Goal: Task Accomplishment & Management: Manage account settings

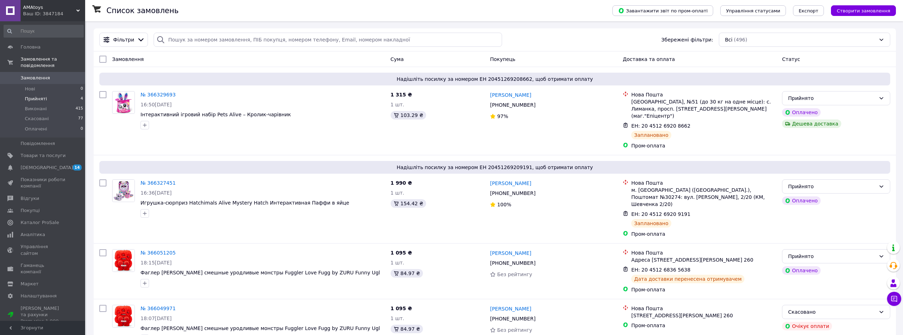
click at [59, 95] on li "Прийняті 4" at bounding box center [43, 99] width 87 height 10
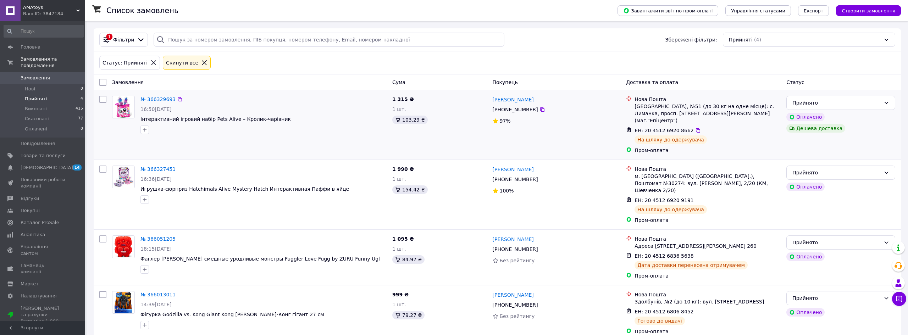
click at [507, 98] on link "[PERSON_NAME]" at bounding box center [513, 99] width 41 height 7
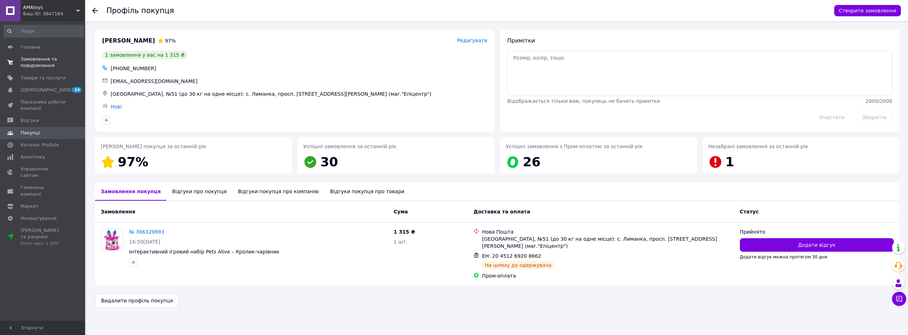
click at [46, 62] on span "Замовлення та повідомлення" at bounding box center [43, 62] width 45 height 13
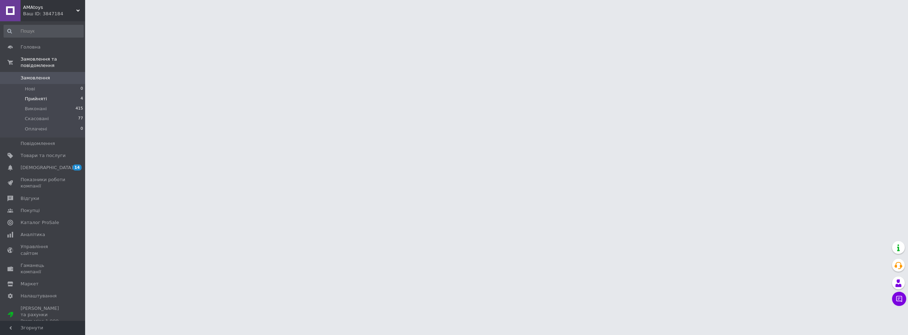
click at [65, 94] on li "Прийняті 4" at bounding box center [43, 99] width 87 height 10
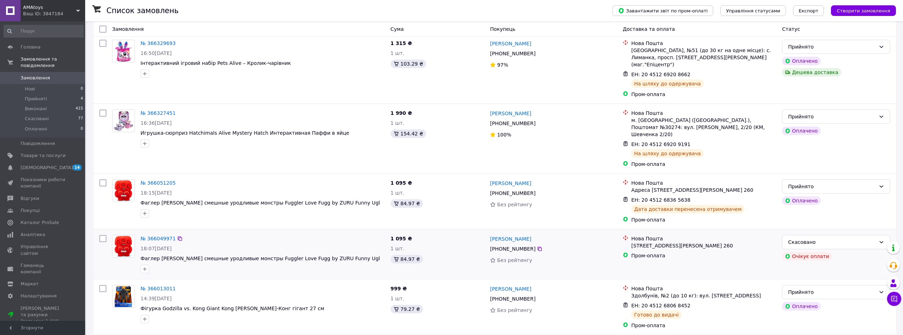
scroll to position [35, 0]
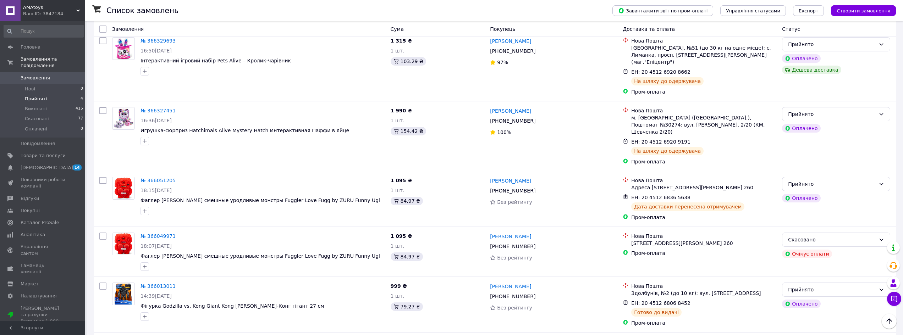
click at [31, 96] on span "Прийняті" at bounding box center [36, 99] width 22 height 6
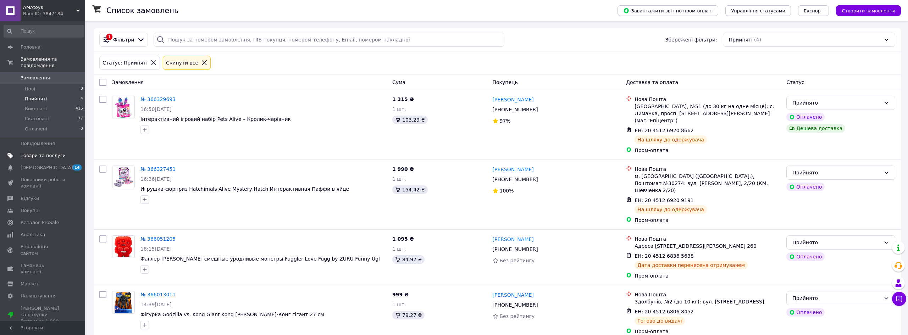
click at [35, 150] on link "Товари та послуги" at bounding box center [43, 156] width 87 height 12
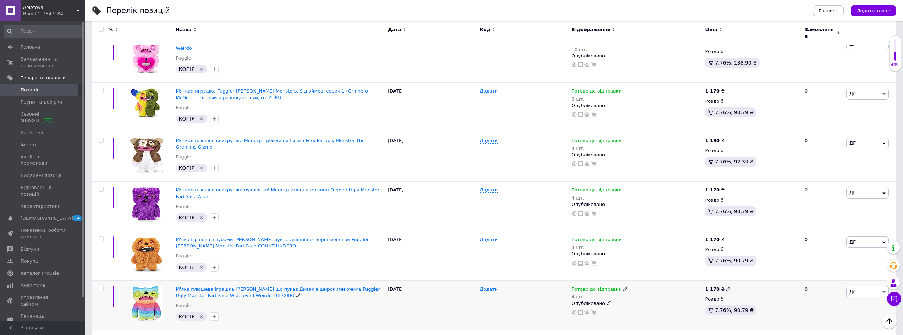
scroll to position [1206, 0]
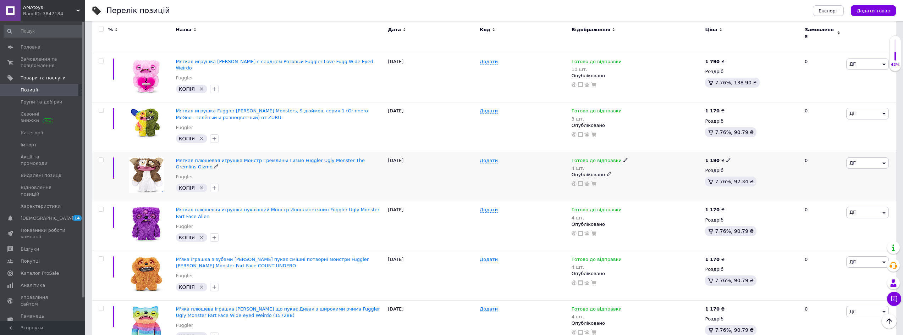
click at [727, 158] on div "1 190 ₴" at bounding box center [752, 161] width 94 height 6
click at [726, 158] on icon at bounding box center [728, 160] width 4 height 4
drag, startPoint x: 749, startPoint y: 125, endPoint x: 742, endPoint y: 127, distance: 6.5
click at [742, 145] on input "1190" at bounding box center [760, 152] width 54 height 14
type input "1150"
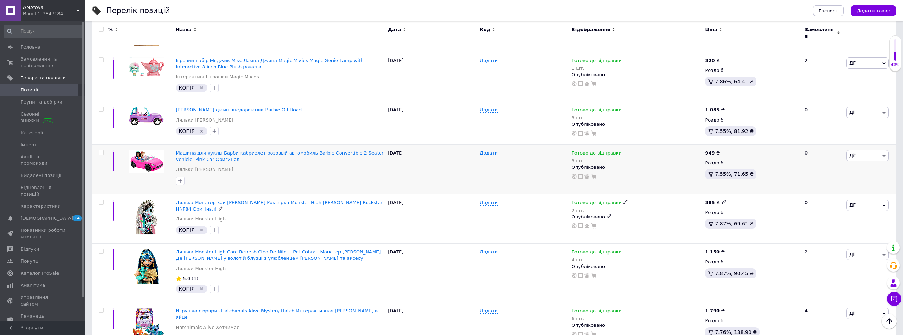
scroll to position [2342, 0]
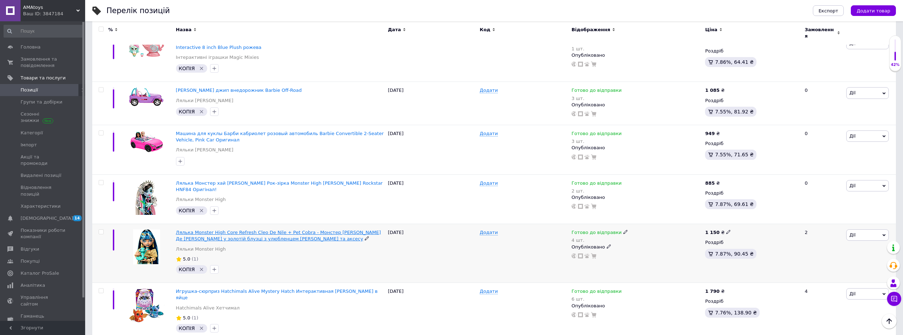
click at [279, 230] on span "Лялька Monster High Core Refresh Cleo De Nile + Pet Cobra - Монстер [PERSON_NAM…" at bounding box center [278, 236] width 205 height 12
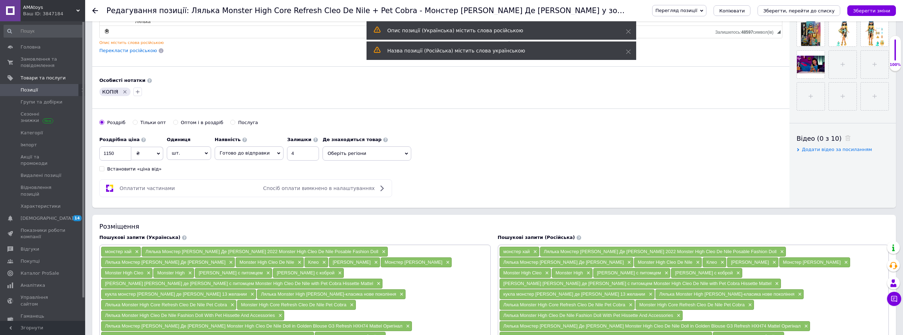
scroll to position [390, 0]
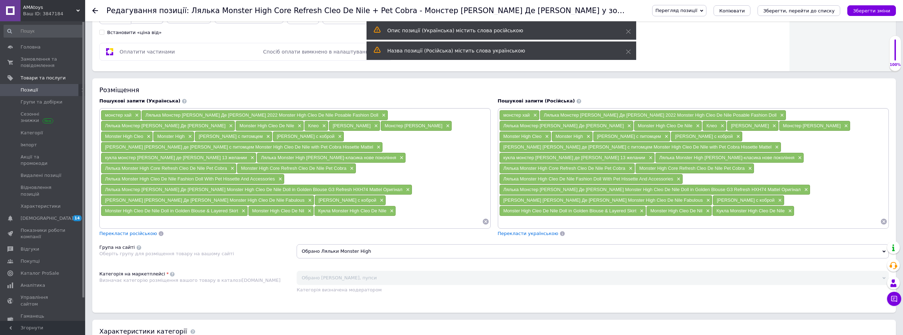
click at [285, 216] on input at bounding box center [291, 221] width 381 height 11
paste input "Кукла Монстер хай Клео Де Нил с питомцем и аксессуарами"
type input "Кукла Монстер хай Клео Де Нил с питомцем и аксессуарами"
click at [673, 216] on input at bounding box center [689, 221] width 381 height 11
paste input "Кукла Монстер хай Клео Де Нил с питомцем и аксессуарами"
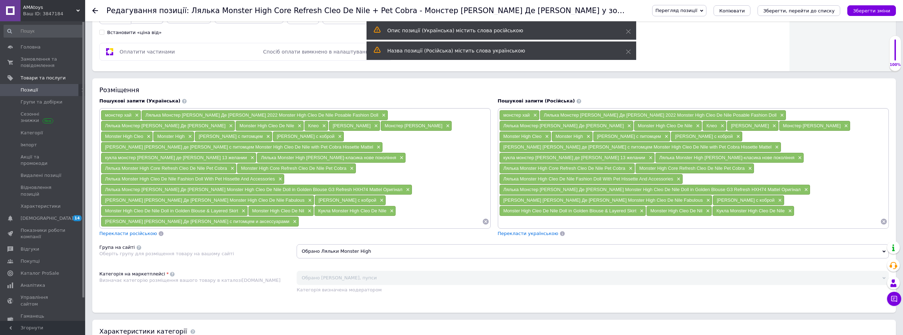
type input "Кукла Монстер хай Клео Де Нил с питомцем и аксессуарами"
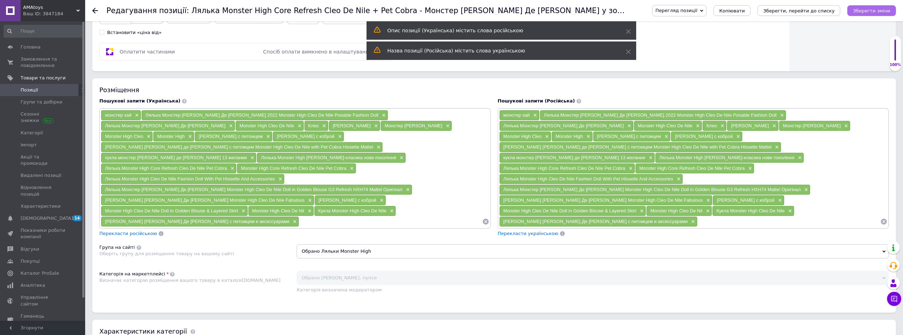
click at [870, 12] on icon "Зберегти зміни" at bounding box center [871, 10] width 37 height 5
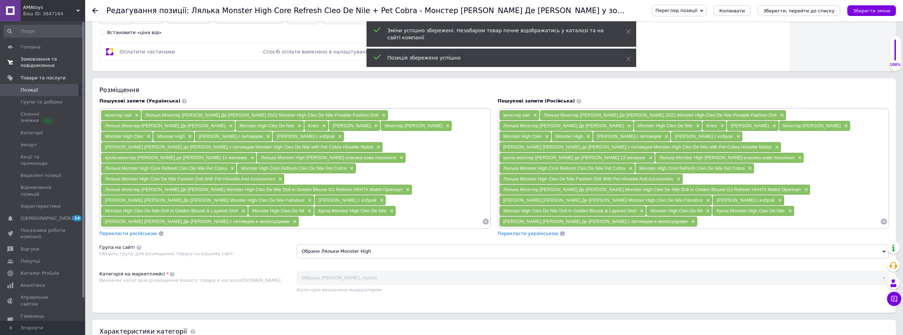
click at [35, 66] on span "Замовлення та повідомлення" at bounding box center [43, 62] width 45 height 13
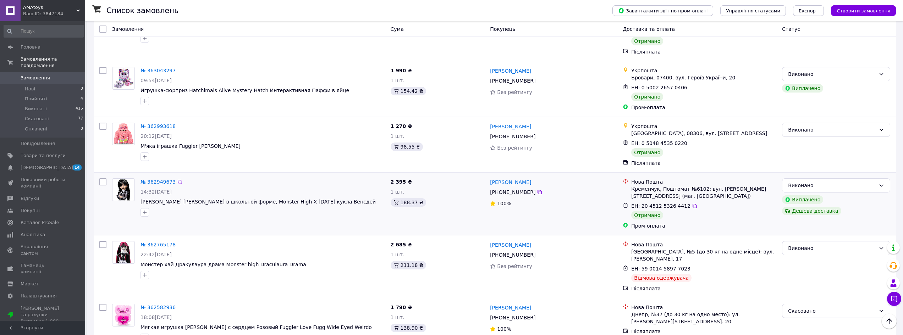
scroll to position [781, 0]
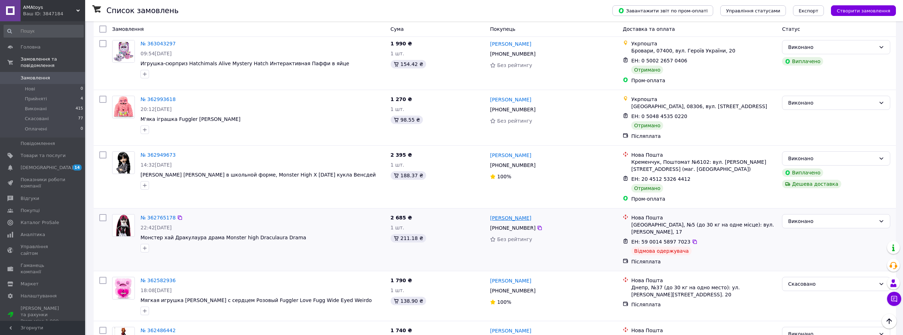
click at [504, 215] on link "[PERSON_NAME]" at bounding box center [510, 218] width 41 height 7
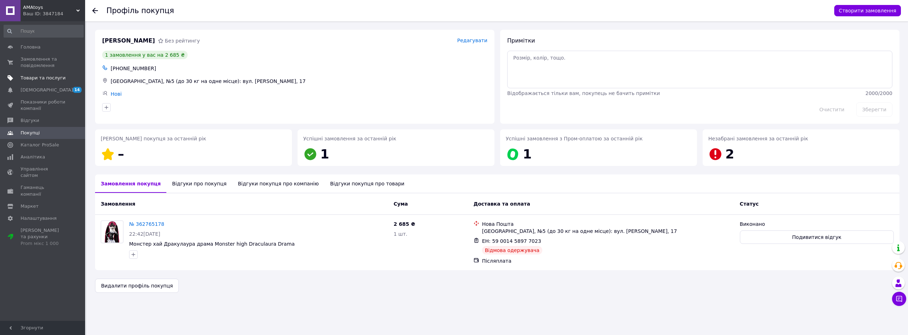
click at [38, 79] on span "Товари та послуги" at bounding box center [43, 78] width 45 height 6
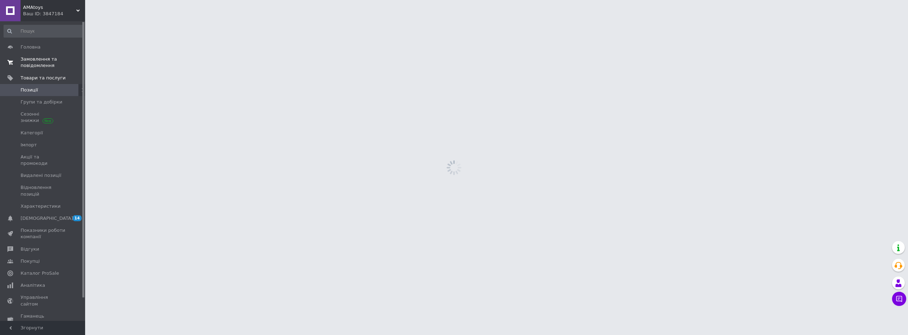
click at [32, 62] on span "Замовлення та повідомлення" at bounding box center [43, 62] width 45 height 13
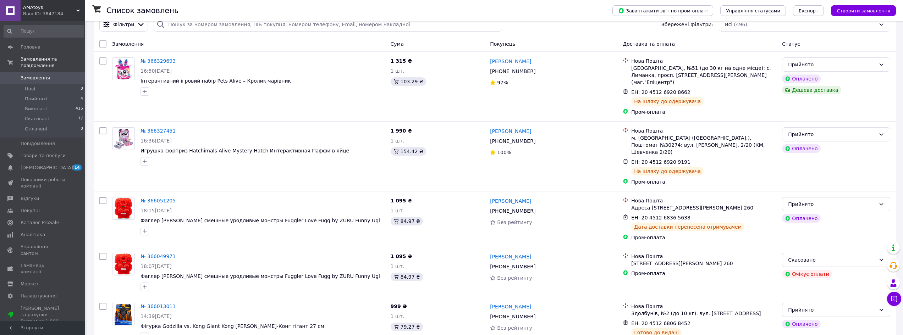
scroll to position [35, 0]
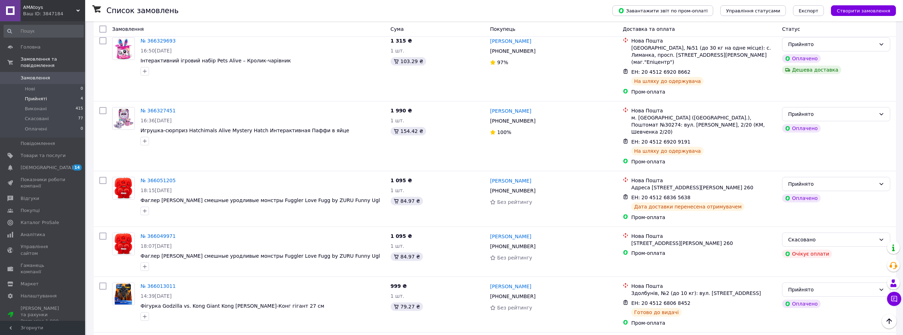
click at [61, 97] on li "Прийняті 4" at bounding box center [43, 99] width 87 height 10
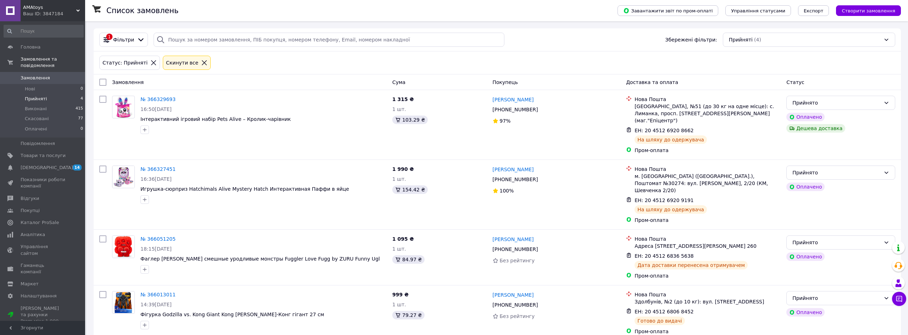
click at [44, 95] on li "Прийняті 4" at bounding box center [43, 99] width 87 height 10
click at [39, 96] on span "Прийняті" at bounding box center [36, 99] width 22 height 6
click at [46, 153] on span "Товари та послуги" at bounding box center [43, 156] width 45 height 6
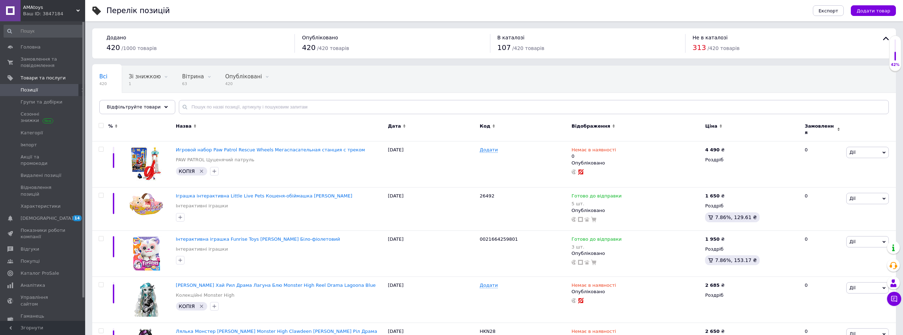
click at [49, 11] on div "Ваш ID: 3847184" at bounding box center [54, 14] width 62 height 6
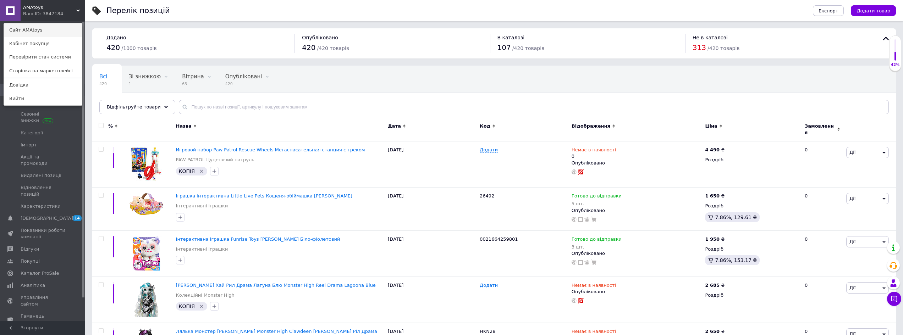
click at [35, 32] on link "Сайт AMAtoys" at bounding box center [43, 29] width 78 height 13
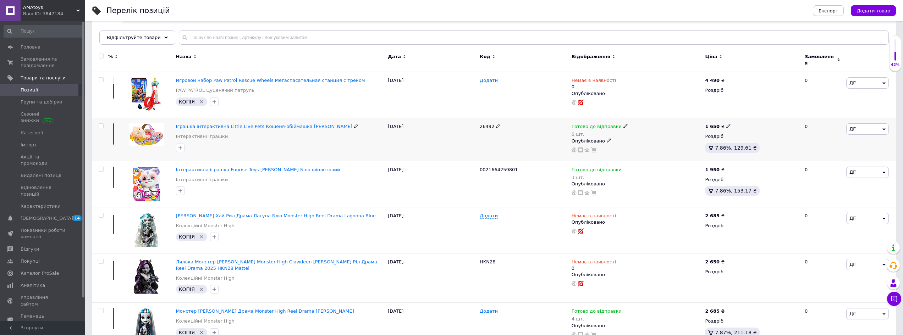
scroll to position [71, 0]
click at [241, 122] on span "Іграшка інтерактивна Little Live Pets Кошеня-обіймашка [PERSON_NAME]" at bounding box center [264, 124] width 176 height 5
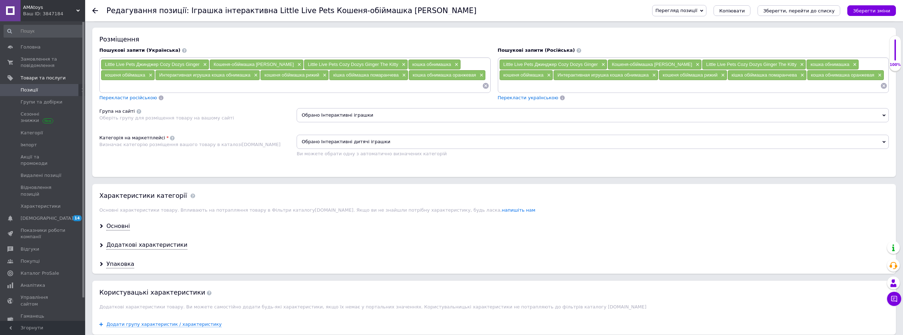
scroll to position [461, 0]
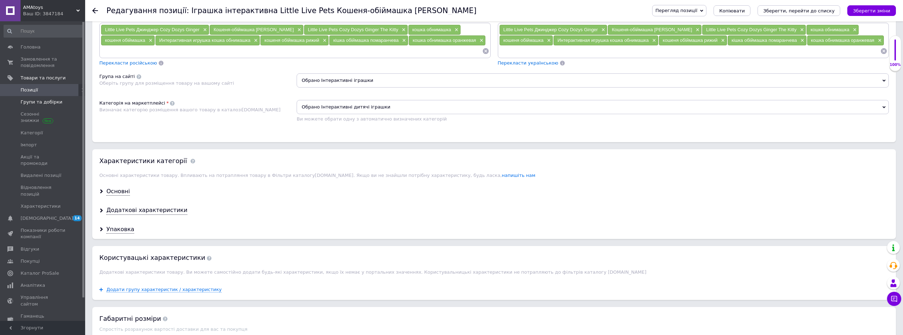
click at [41, 101] on span "Групи та добірки" at bounding box center [42, 102] width 42 height 6
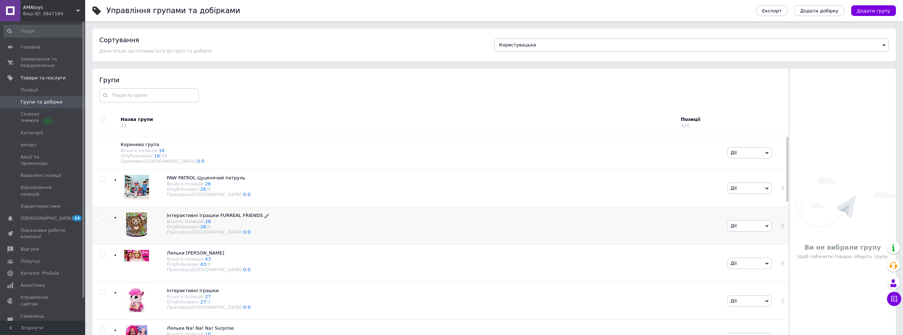
click at [265, 217] on icon at bounding box center [267, 216] width 4 height 4
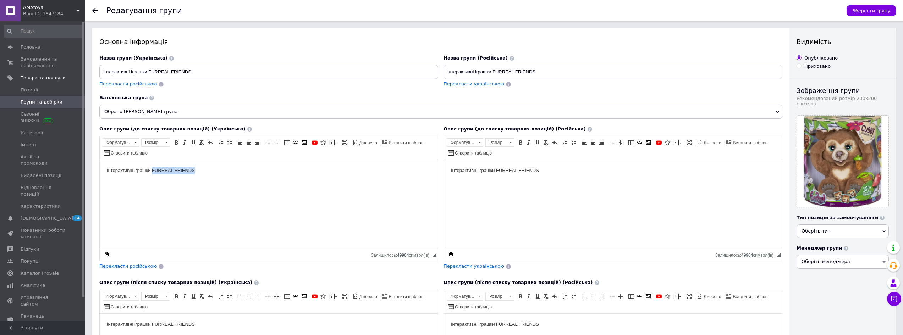
drag, startPoint x: 198, startPoint y: 174, endPoint x: 152, endPoint y: 170, distance: 46.0
click at [152, 170] on html "Інтерактивні іграшки FURREAL FRIENDS" at bounding box center [269, 171] width 338 height 22
drag, startPoint x: 550, startPoint y: 173, endPoint x: 495, endPoint y: 173, distance: 55.0
click at [495, 173] on body "Інтерактивні іграшки FURREAL FRIENDS" at bounding box center [613, 170] width 324 height 7
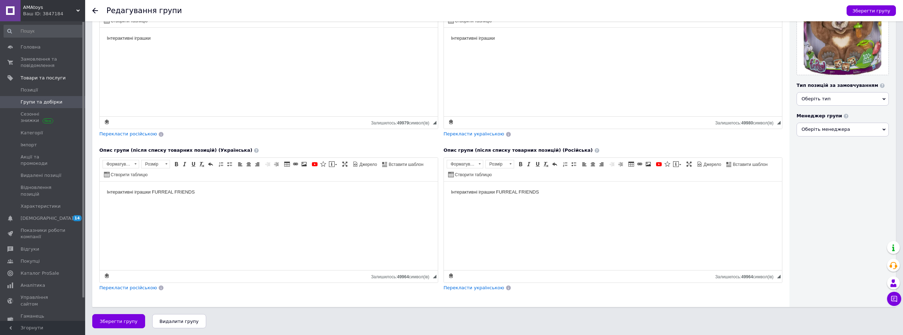
scroll to position [133, 0]
click at [879, 10] on span "Зберегти групу" at bounding box center [871, 10] width 38 height 5
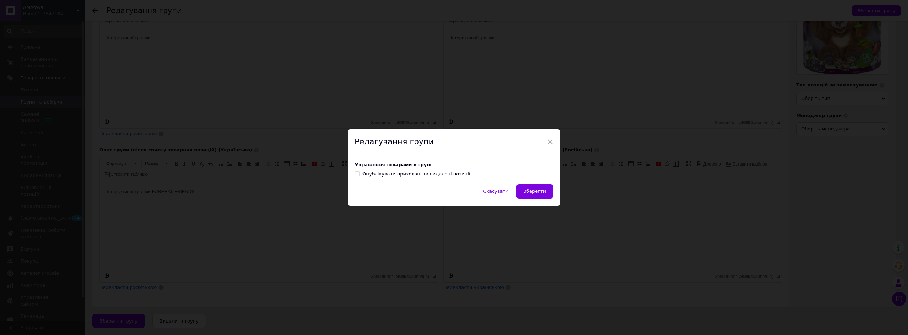
click at [429, 180] on div "Управління товарами в групі Опублікувати приховані та видалені позиції" at bounding box center [454, 169] width 213 height 29
click at [424, 174] on div "Опублікувати приховані та видалені позиції" at bounding box center [417, 174] width 108 height 6
click at [359, 174] on input "Опублікувати приховані та видалені позиції" at bounding box center [357, 173] width 5 height 5
checkbox input "true"
click at [529, 190] on span "Зберегти" at bounding box center [535, 191] width 22 height 5
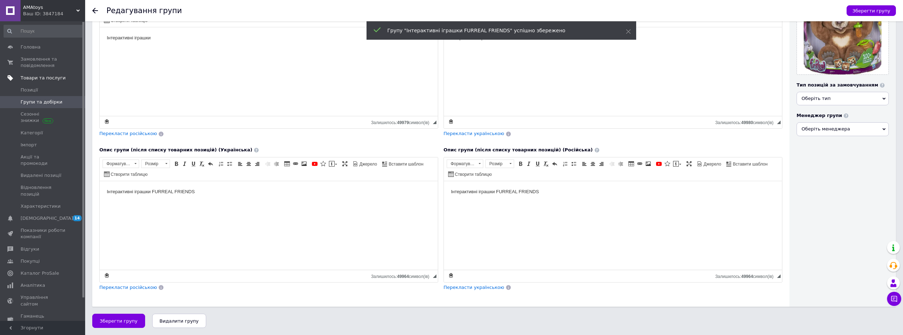
click at [54, 78] on span "Товари та послуги" at bounding box center [43, 78] width 45 height 6
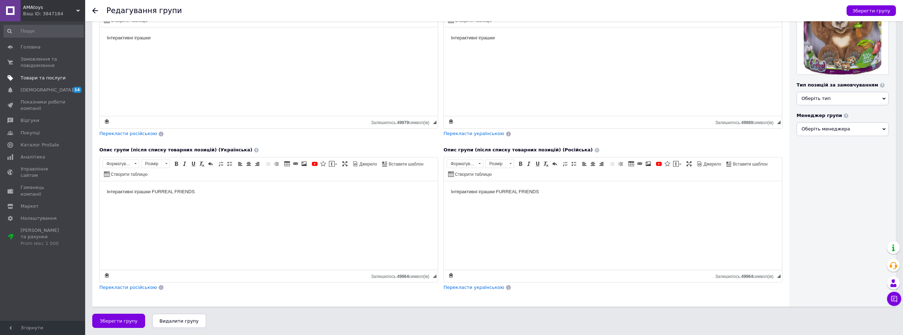
click at [44, 81] on span "Товари та послуги" at bounding box center [43, 78] width 45 height 6
click at [51, 100] on span "Групи та добірки" at bounding box center [42, 102] width 42 height 6
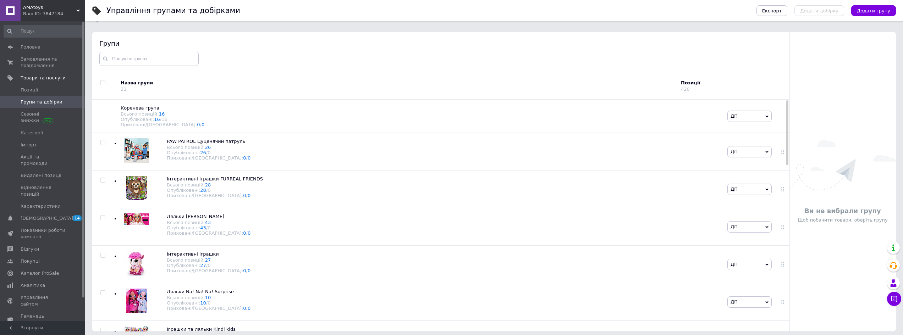
scroll to position [40, 0]
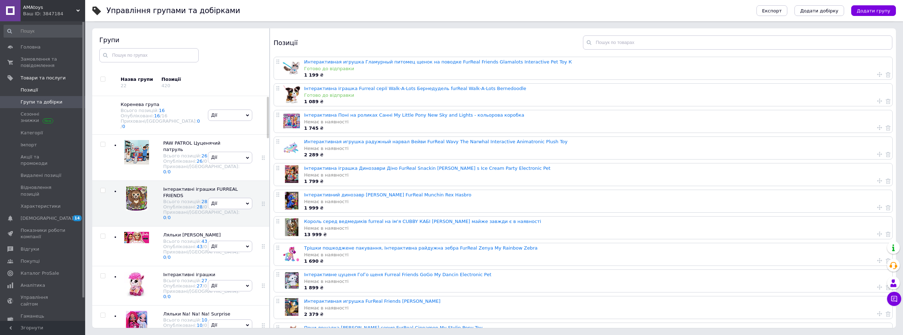
click at [37, 90] on span "Позиції" at bounding box center [43, 90] width 45 height 6
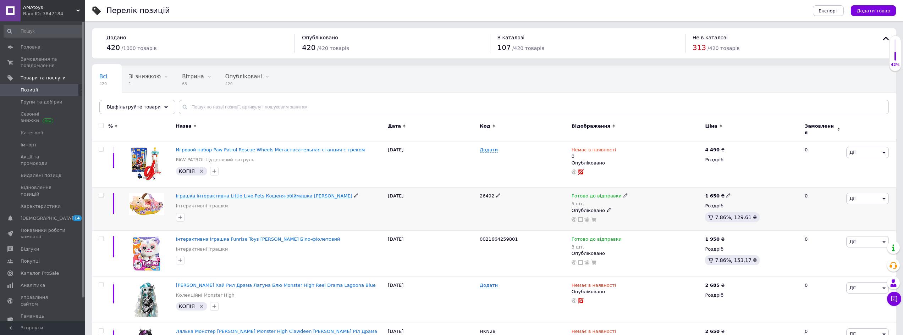
click at [272, 193] on span "Іграшка інтерактивна Little Live Pets Кошеня-обіймашка [PERSON_NAME]" at bounding box center [264, 195] width 176 height 5
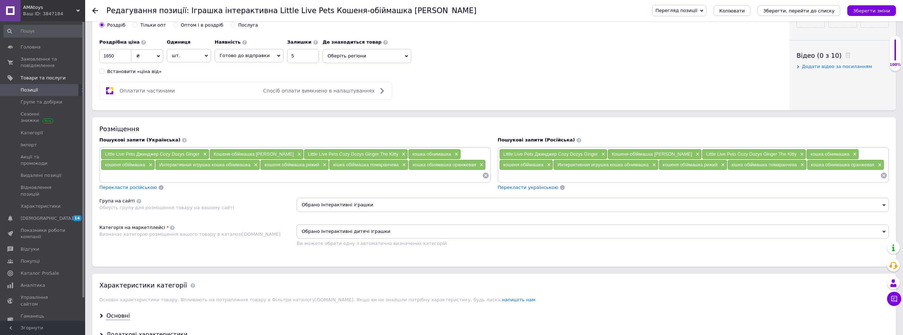
scroll to position [461, 0]
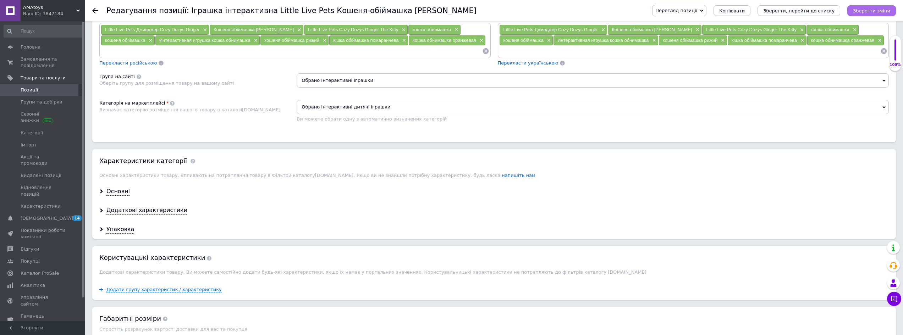
click at [874, 9] on icon "Зберегти зміни" at bounding box center [871, 10] width 37 height 5
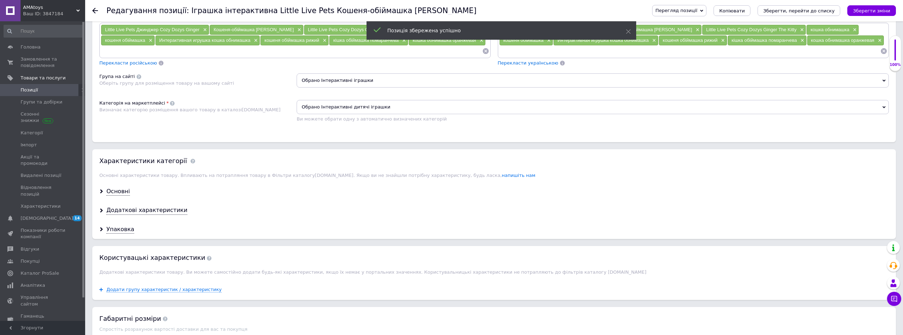
click at [58, 93] on span "Позиції" at bounding box center [43, 90] width 45 height 6
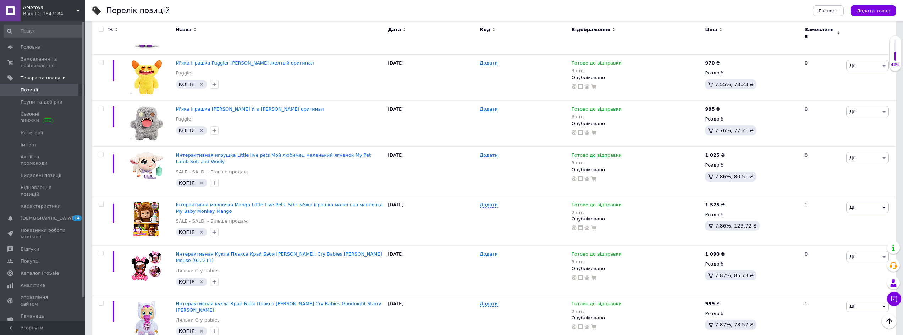
scroll to position [639, 0]
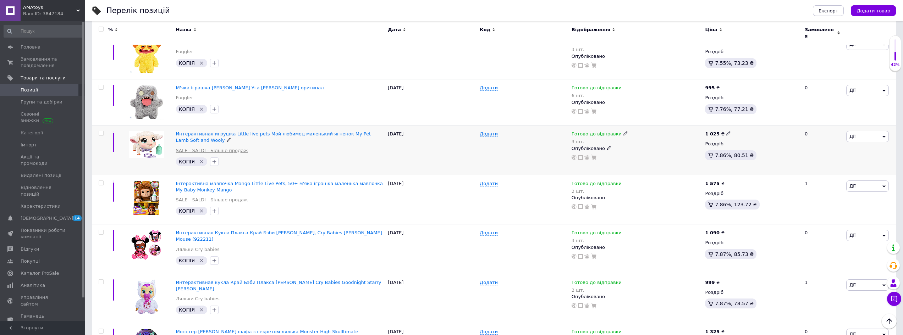
click at [228, 148] on link "SALE - SALDI - Більше продаж" at bounding box center [212, 151] width 72 height 6
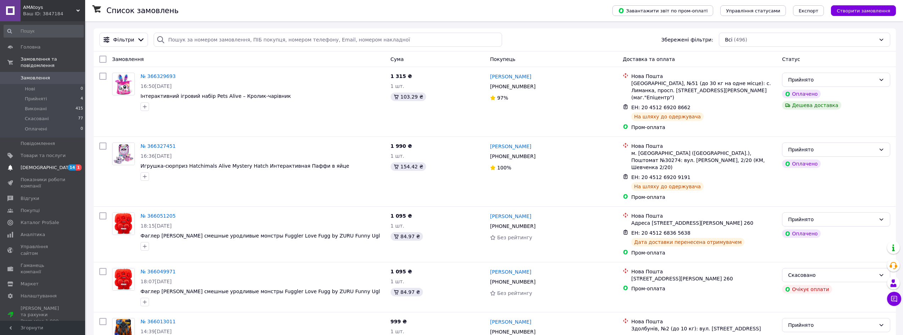
click at [55, 165] on span "[DEMOGRAPHIC_DATA]" at bounding box center [43, 168] width 45 height 6
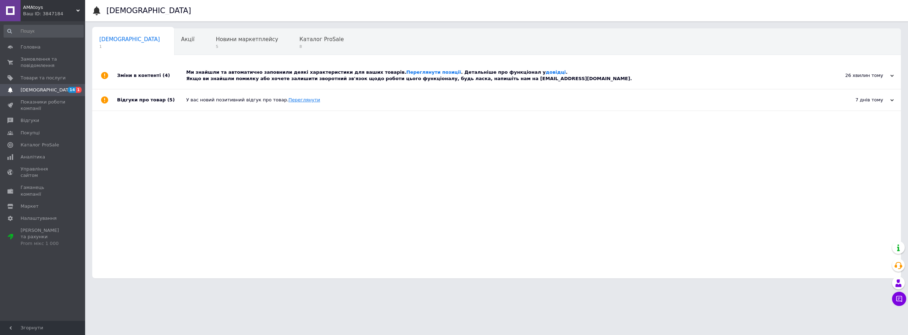
click at [298, 100] on link "Переглянути" at bounding box center [304, 99] width 32 height 5
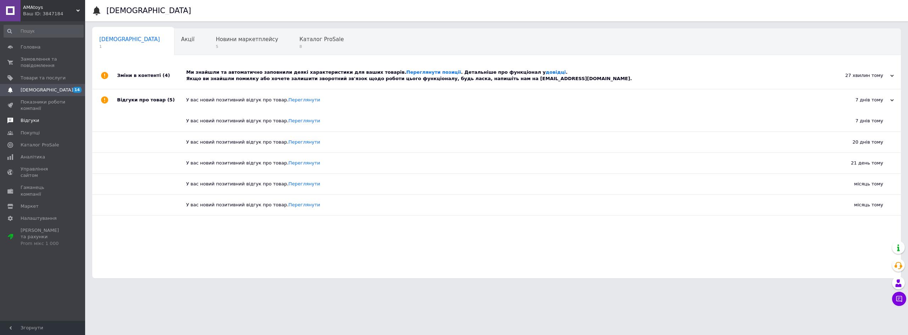
click at [20, 123] on span at bounding box center [10, 120] width 21 height 6
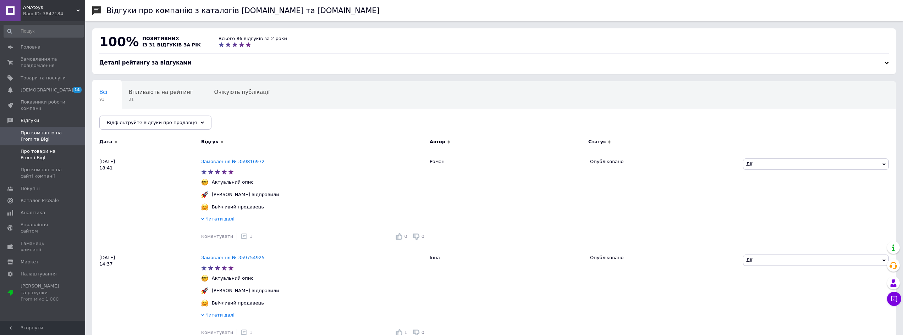
click at [48, 158] on span "Про товари на Prom і Bigl" at bounding box center [43, 154] width 45 height 13
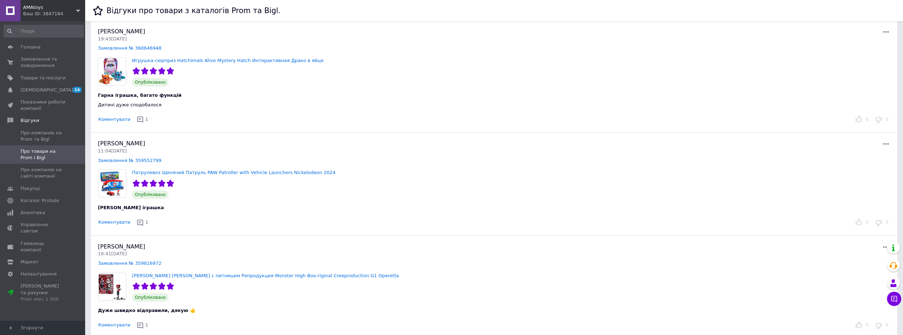
scroll to position [350, 0]
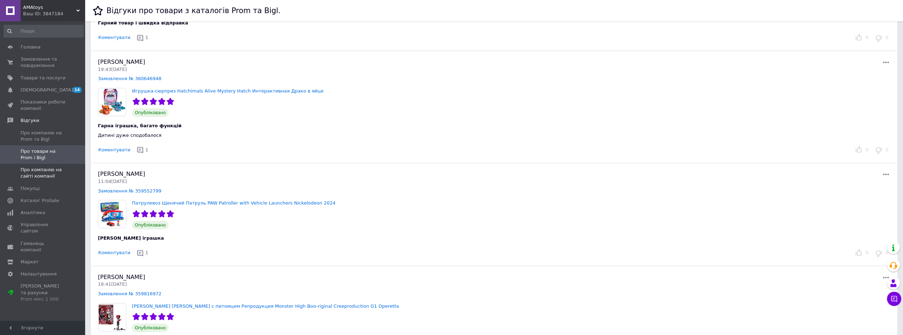
click at [38, 174] on span "Про компанію на сайті компанії" at bounding box center [43, 173] width 45 height 13
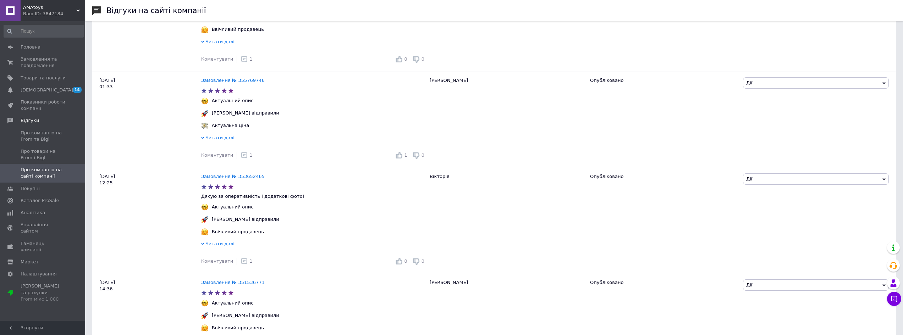
scroll to position [461, 0]
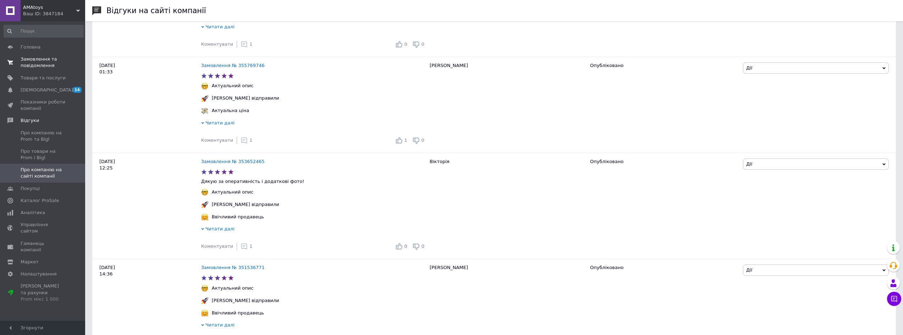
click at [40, 61] on span "Замовлення та повідомлення" at bounding box center [43, 62] width 45 height 13
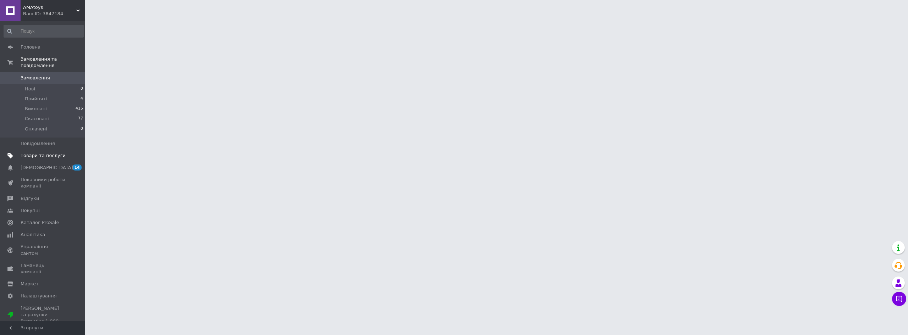
click at [39, 153] on span "Товари та послуги" at bounding box center [43, 156] width 45 height 6
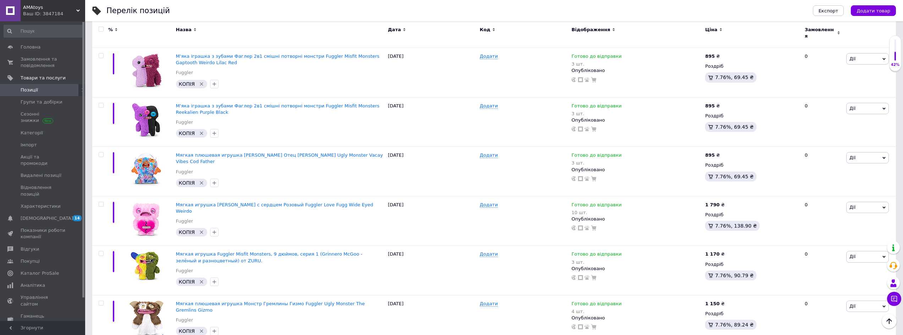
scroll to position [1065, 0]
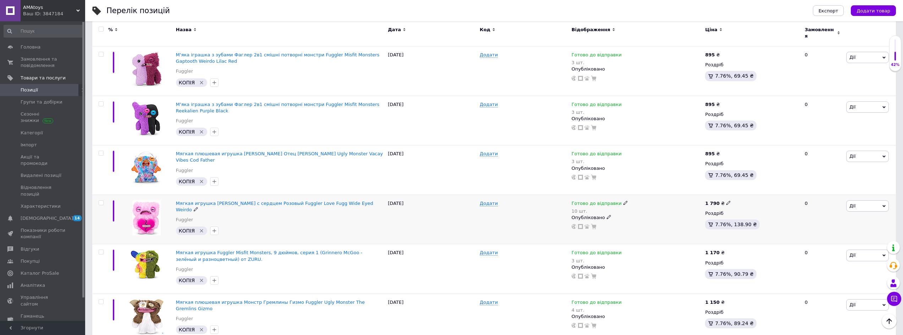
click at [727, 201] on icon at bounding box center [728, 203] width 4 height 4
drag, startPoint x: 750, startPoint y: 173, endPoint x: 741, endPoint y: 175, distance: 9.5
click at [740, 188] on input "1790" at bounding box center [760, 195] width 54 height 14
type input "1575"
